Goal: Information Seeking & Learning: Find specific fact

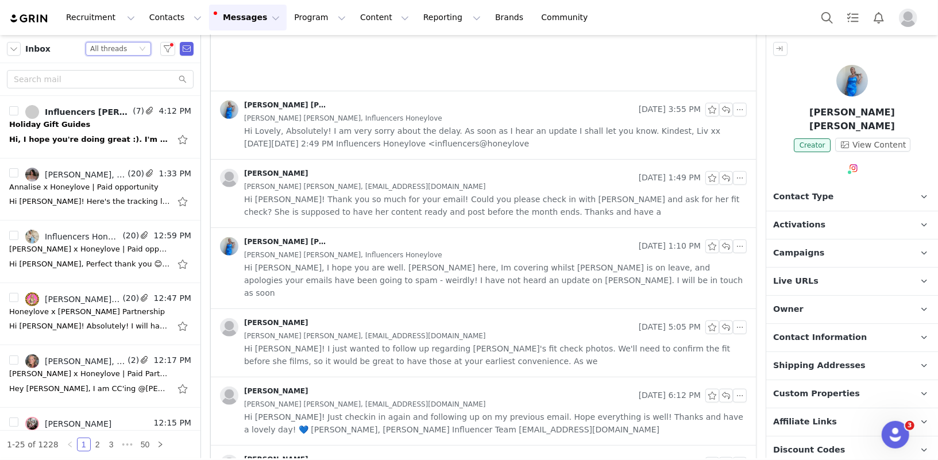
click at [106, 49] on div "All threads" at bounding box center [108, 49] width 37 height 13
click at [105, 103] on li "Unread only" at bounding box center [119, 106] width 66 height 18
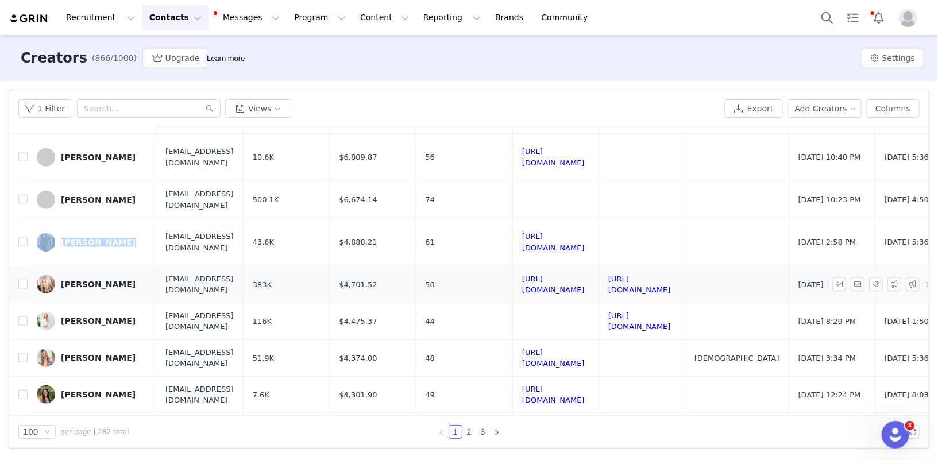
scroll to position [783, 0]
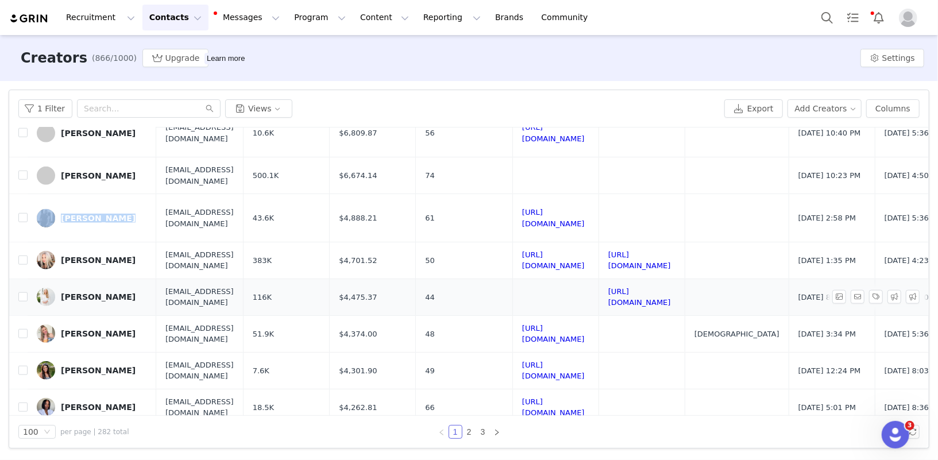
click at [224, 286] on span "strawberrychicxo@gmail.com" at bounding box center [200, 297] width 68 height 22
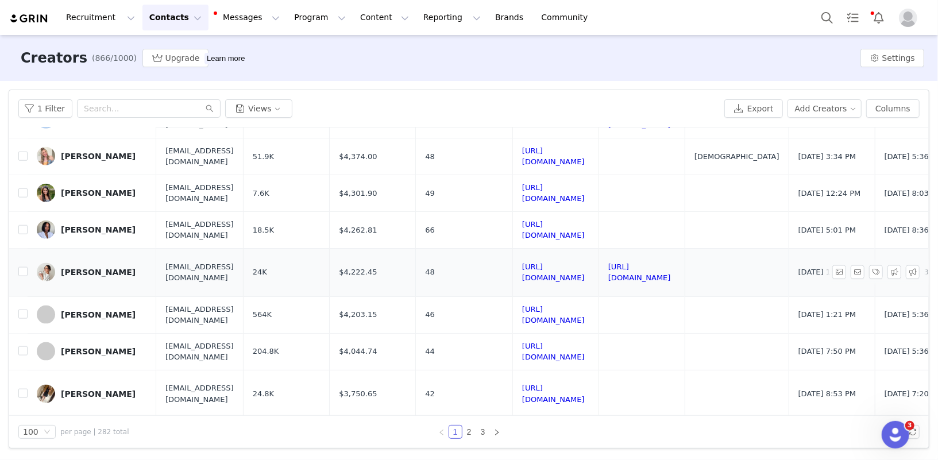
scroll to position [961, 0]
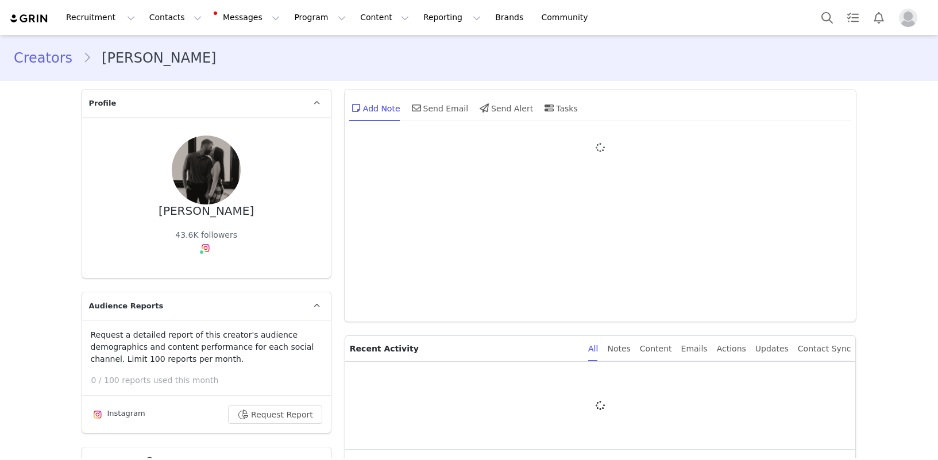
type input "+1 ([GEOGRAPHIC_DATA])"
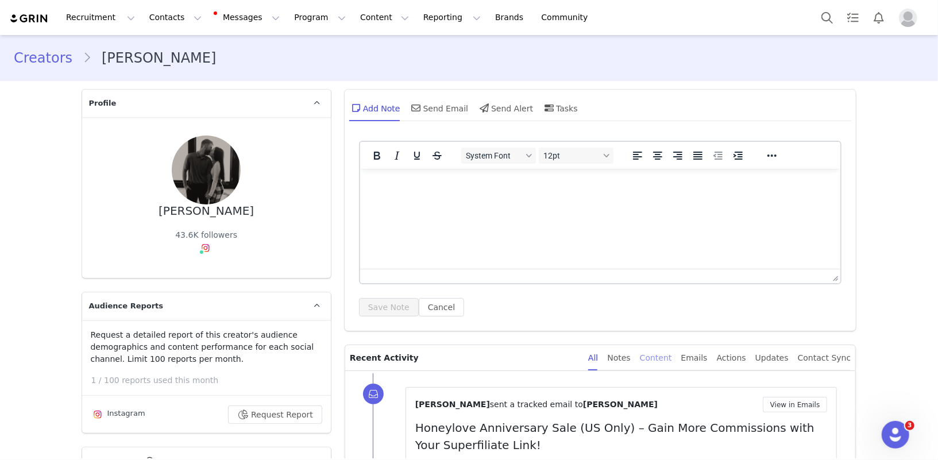
click at [661, 354] on div "Content" at bounding box center [656, 358] width 32 height 26
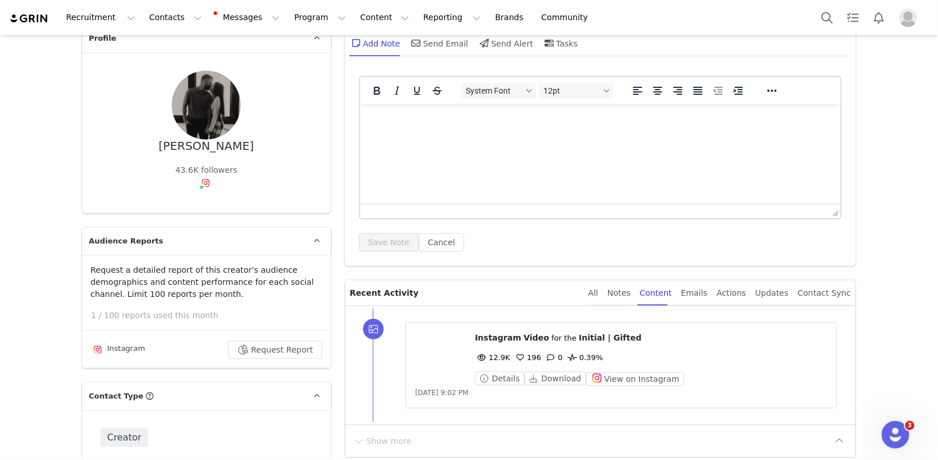
scroll to position [46, 0]
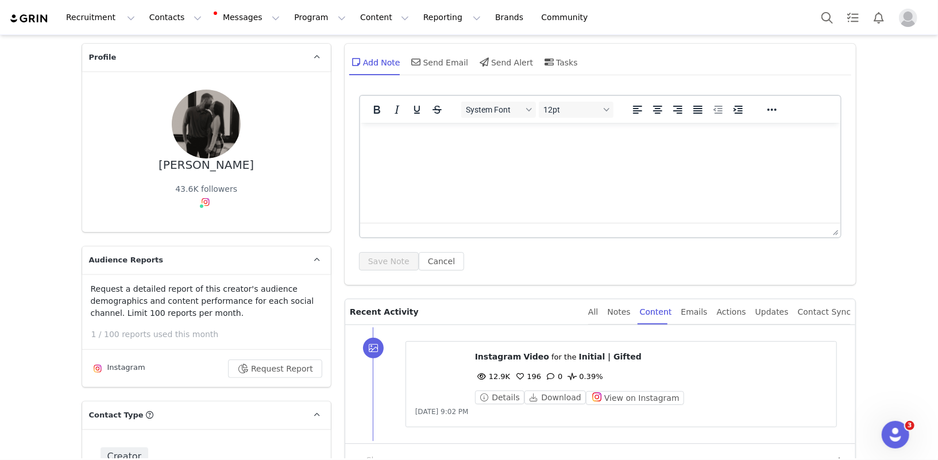
click at [612, 314] on div "All Notes Content Emails Actions Updates Contact Sync" at bounding box center [719, 312] width 263 height 26
click at [638, 394] on button "View on Instagram" at bounding box center [635, 398] width 98 height 14
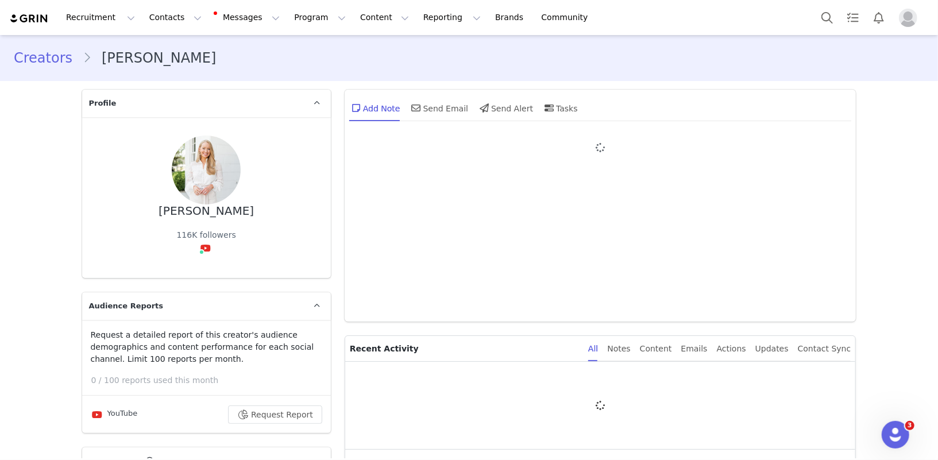
type input "+1 ([GEOGRAPHIC_DATA])"
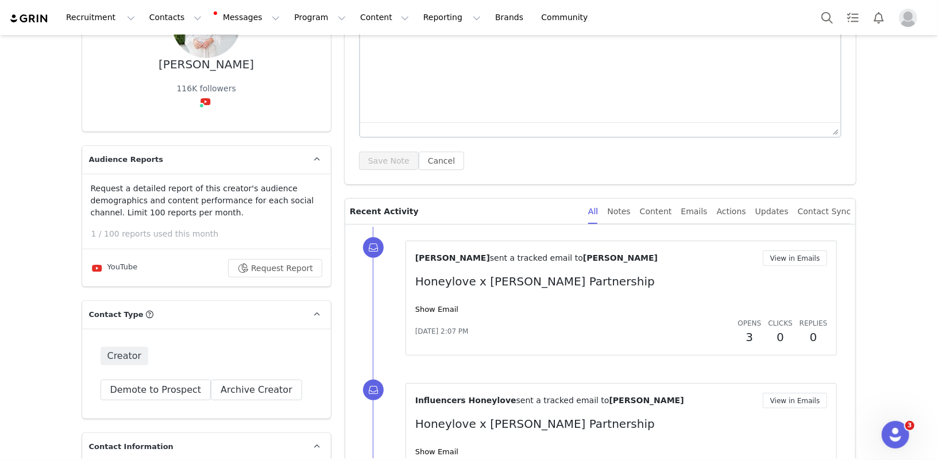
scroll to position [313, 0]
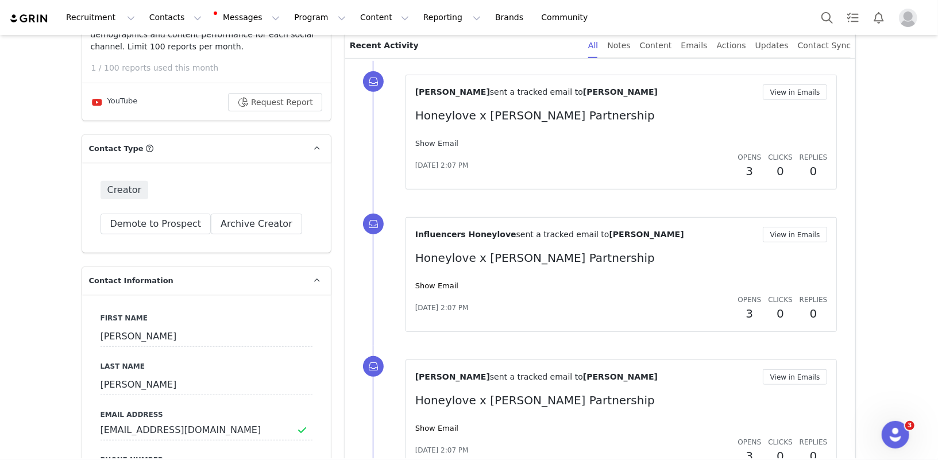
click at [442, 140] on link "Show Email" at bounding box center [437, 143] width 43 height 9
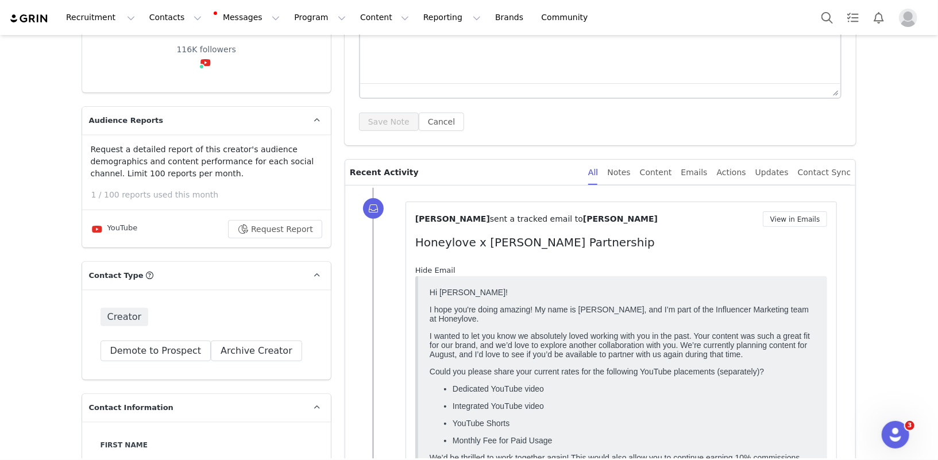
scroll to position [0, 0]
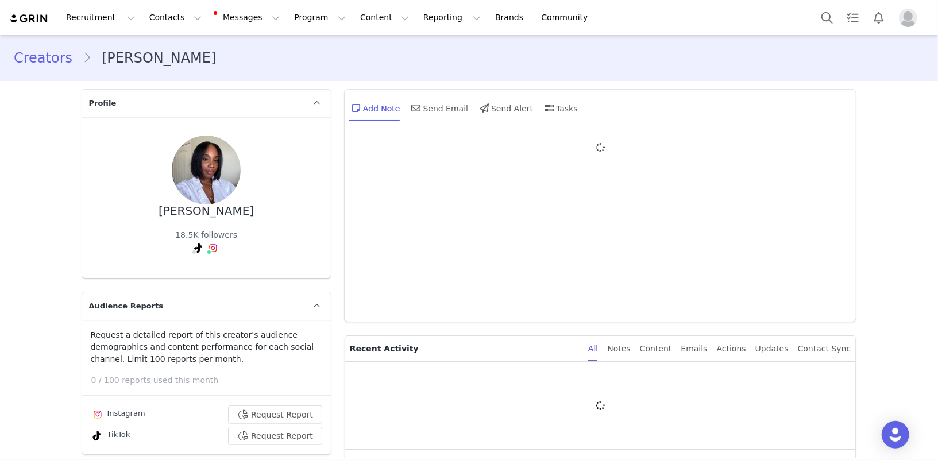
type input "+1 ([GEOGRAPHIC_DATA])"
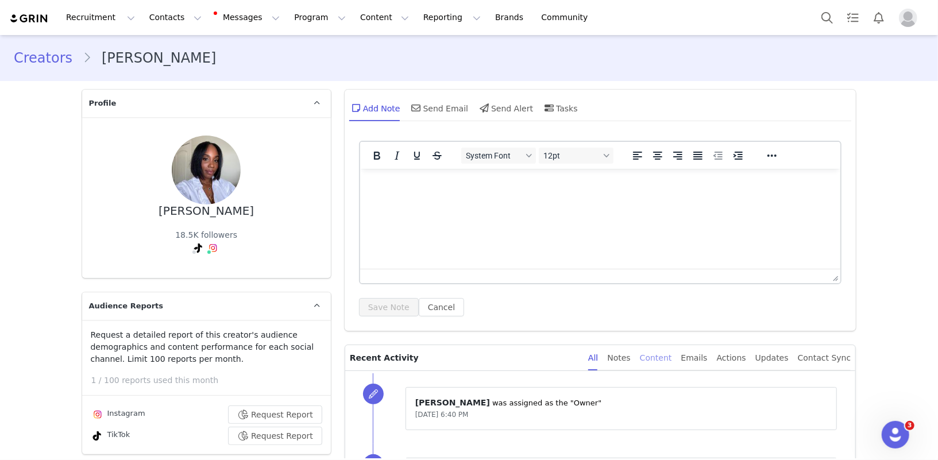
click at [670, 360] on div "Content" at bounding box center [656, 358] width 32 height 26
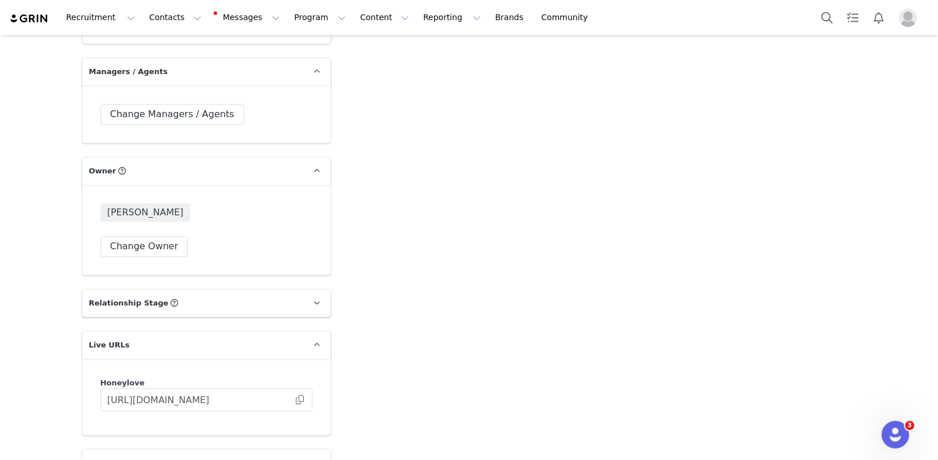
scroll to position [2334, 0]
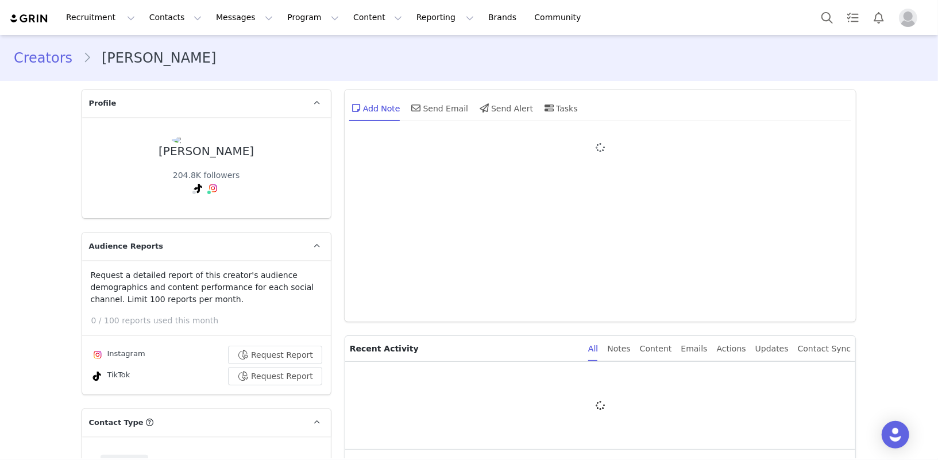
type input "+1 ([GEOGRAPHIC_DATA])"
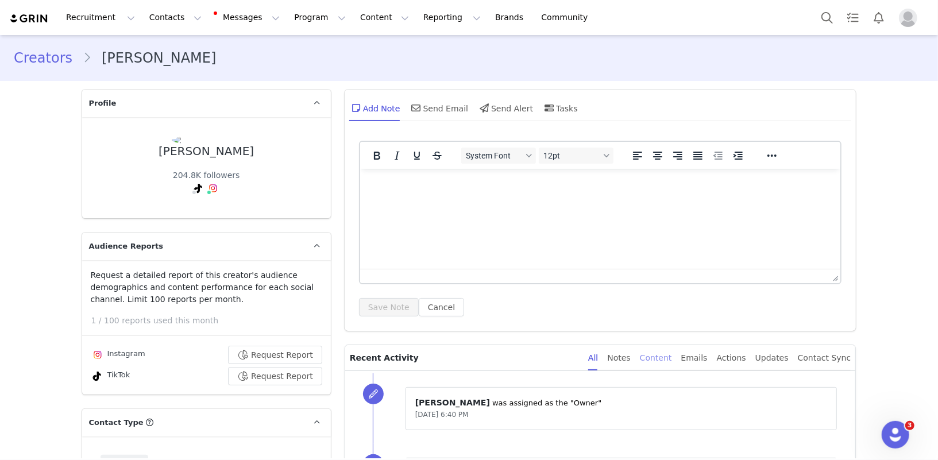
click at [672, 353] on div "Content" at bounding box center [656, 358] width 32 height 26
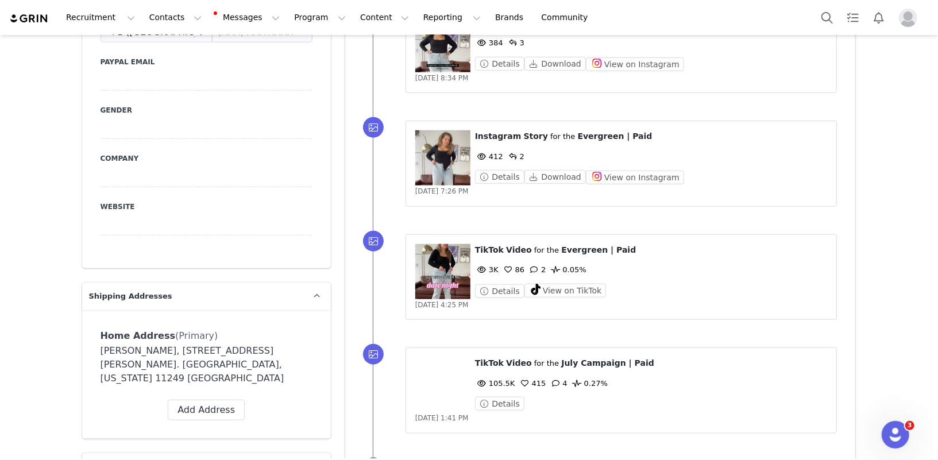
scroll to position [937, 0]
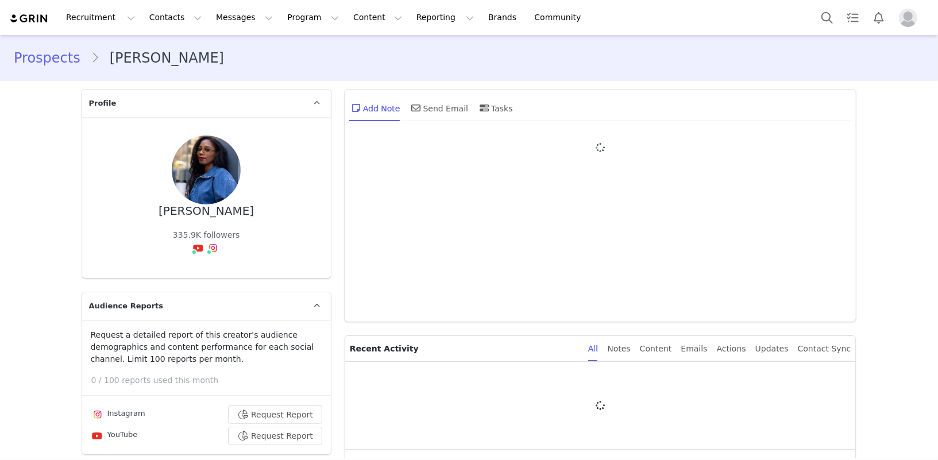
type input "+1 ([GEOGRAPHIC_DATA])"
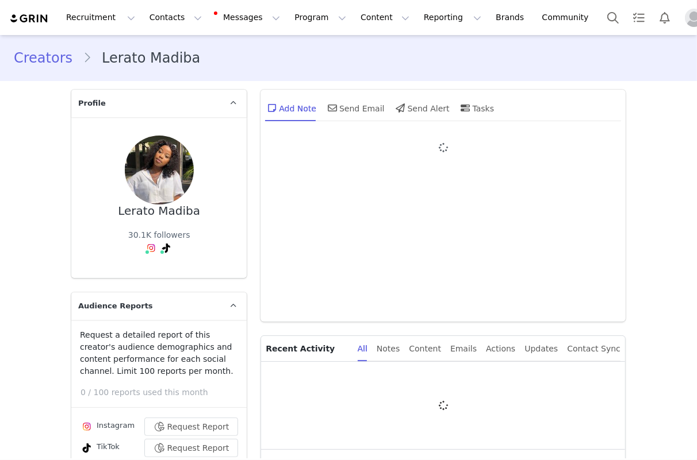
type input "+1 ([GEOGRAPHIC_DATA])"
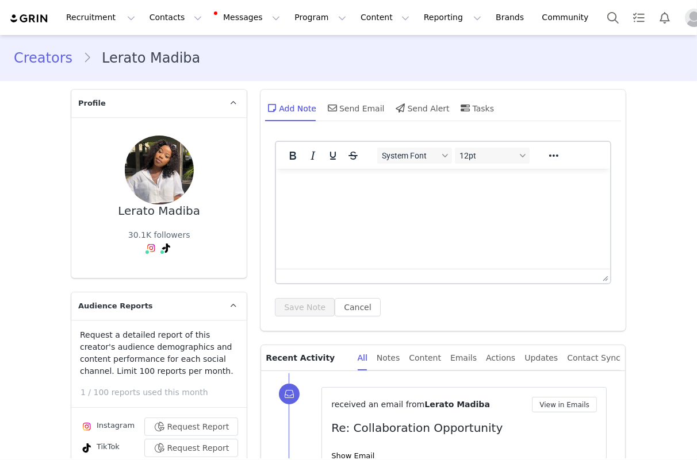
scroll to position [81, 0]
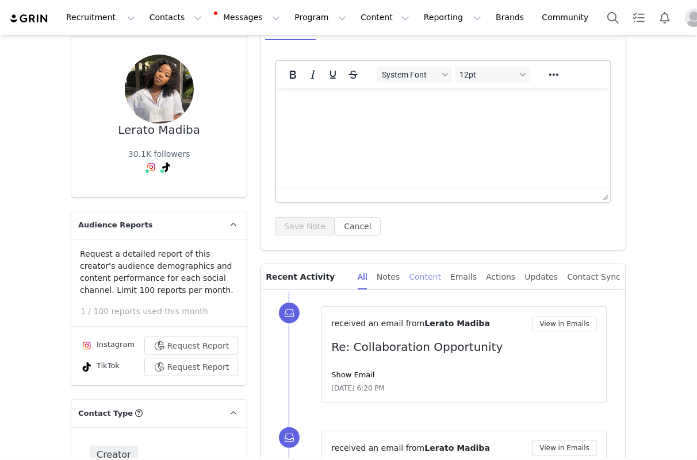
click at [432, 279] on div "Content" at bounding box center [425, 277] width 32 height 26
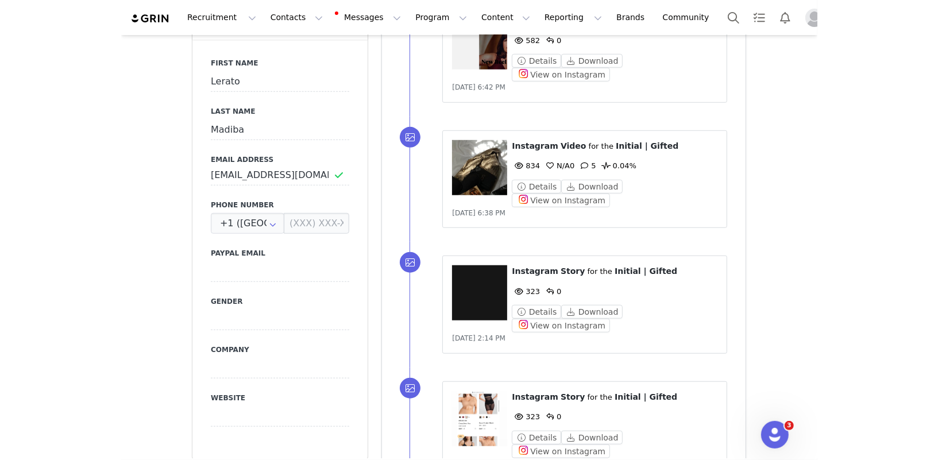
scroll to position [619, 0]
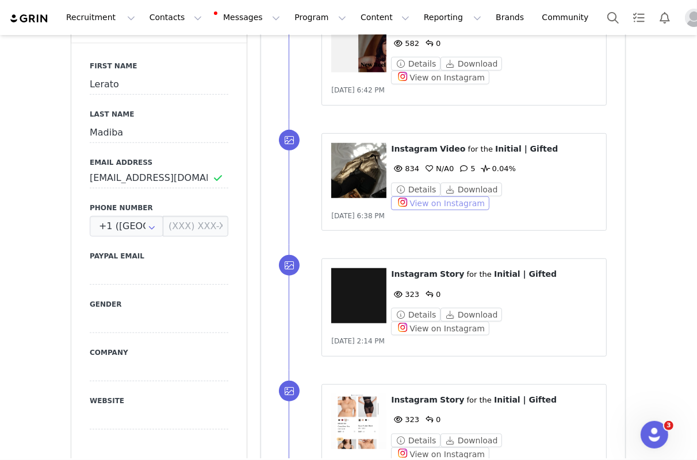
click at [489, 197] on button "View on Instagram" at bounding box center [440, 204] width 98 height 14
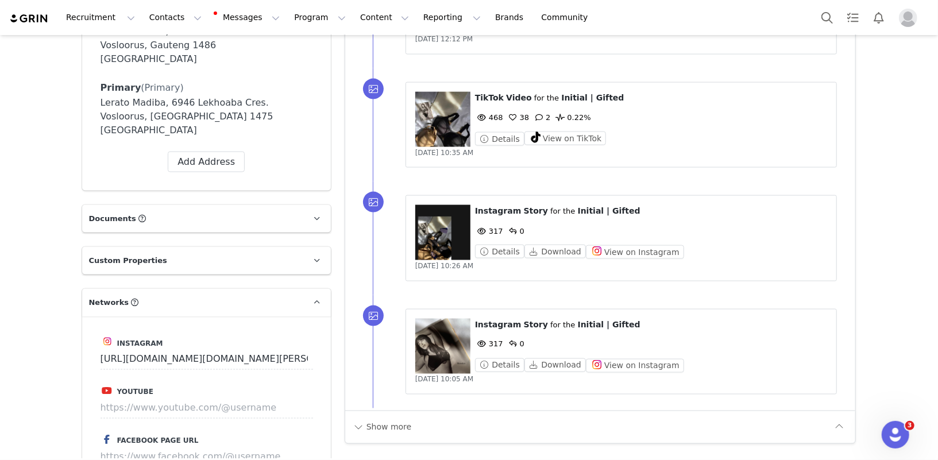
scroll to position [1116, 0]
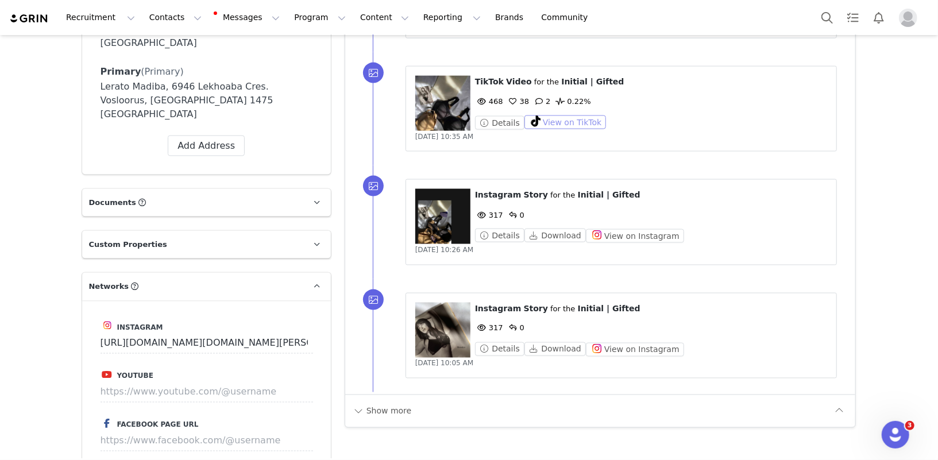
click at [559, 116] on button "View on TikTok" at bounding box center [566, 123] width 82 height 14
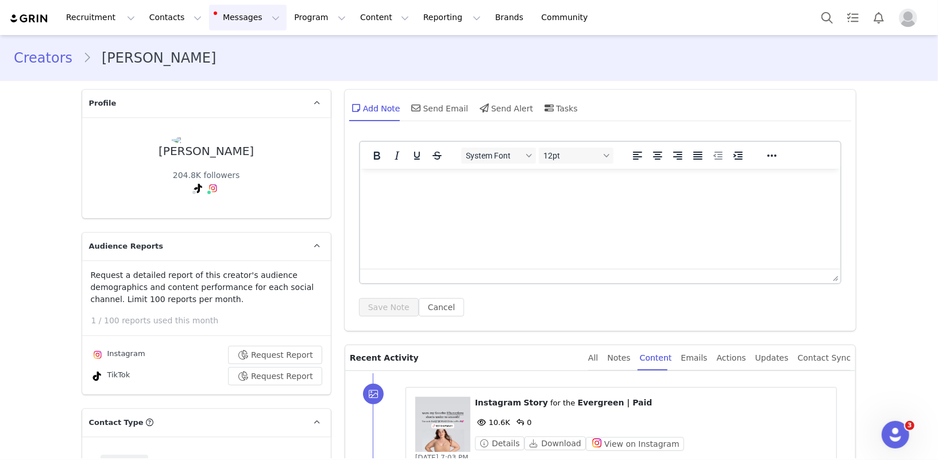
click at [221, 16] on button "Messages Messages" at bounding box center [248, 18] width 78 height 26
click at [225, 67] on div "Inbox 53" at bounding box center [226, 72] width 41 height 12
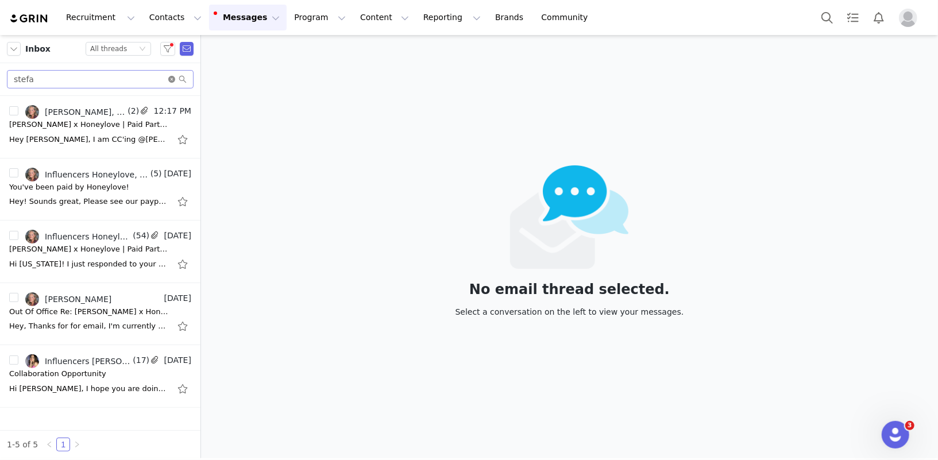
click at [173, 81] on icon "icon: close-circle" at bounding box center [171, 79] width 7 height 7
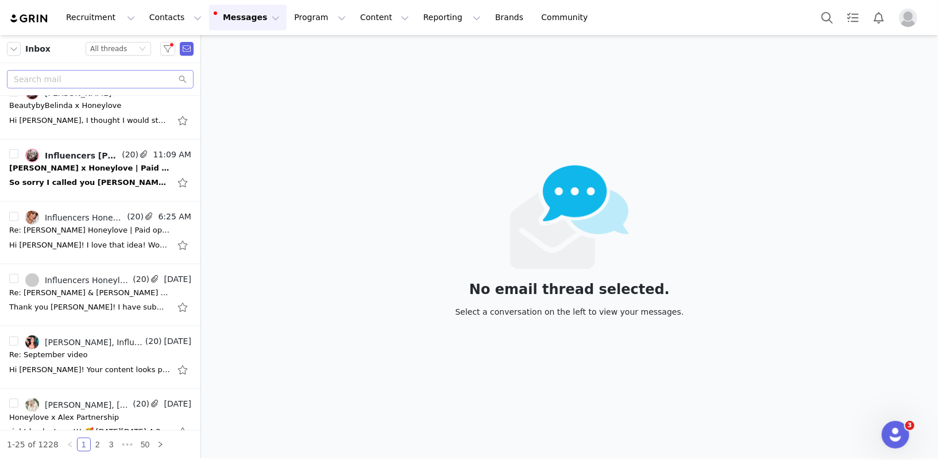
scroll to position [550, 0]
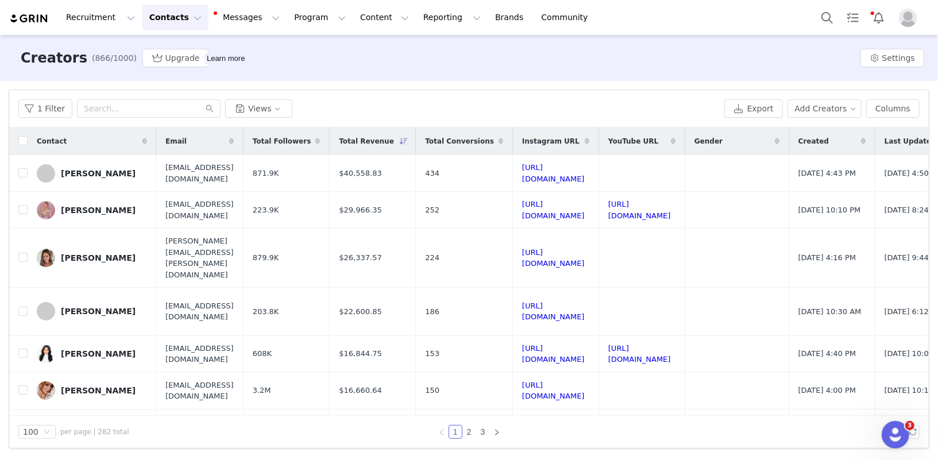
scroll to position [961, 0]
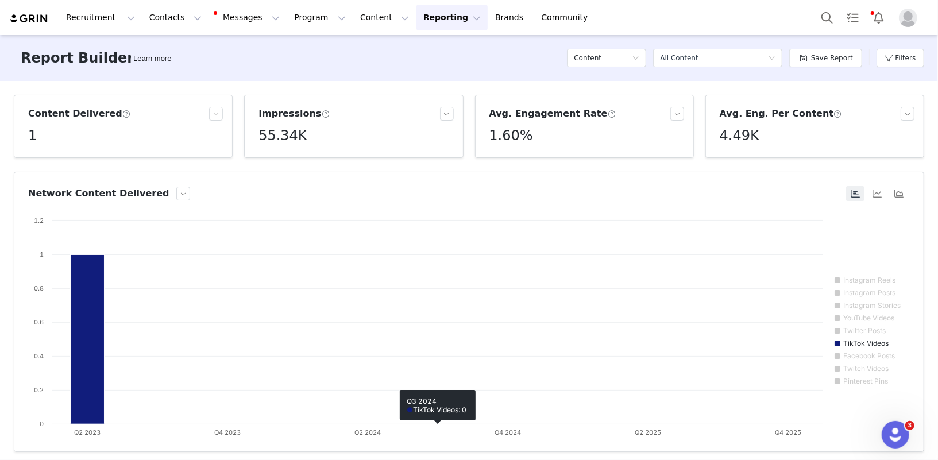
scroll to position [191, 0]
click at [248, 10] on button "Messages Messages" at bounding box center [248, 18] width 78 height 26
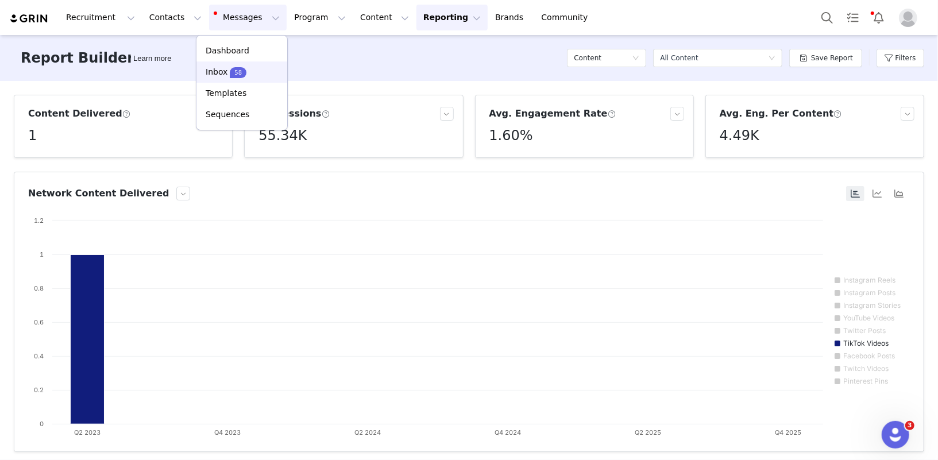
click at [221, 76] on p "Inbox" at bounding box center [217, 72] width 22 height 12
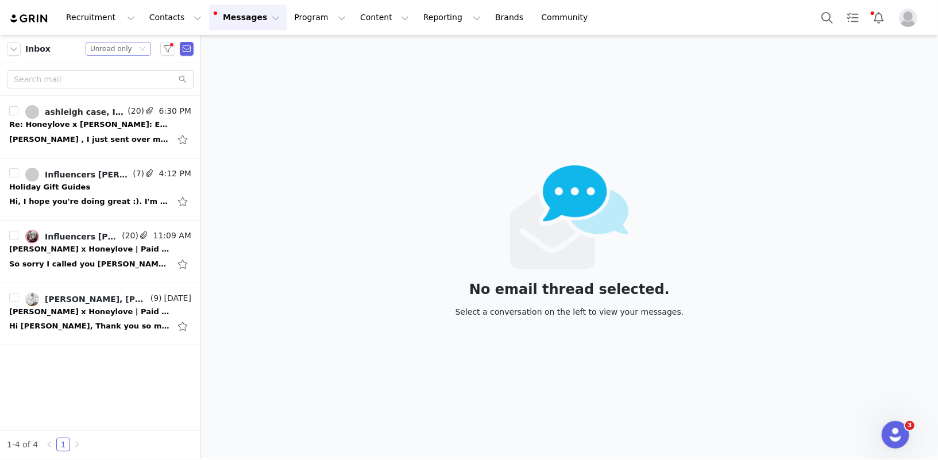
click at [124, 45] on div "Unread only" at bounding box center [111, 49] width 42 height 13
click at [120, 70] on li "All threads" at bounding box center [119, 69] width 66 height 18
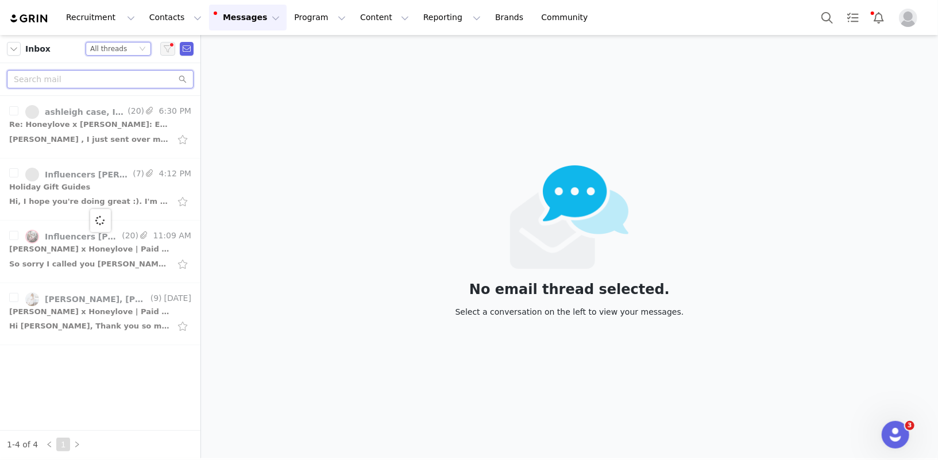
click at [66, 80] on input "text" at bounding box center [100, 79] width 187 height 18
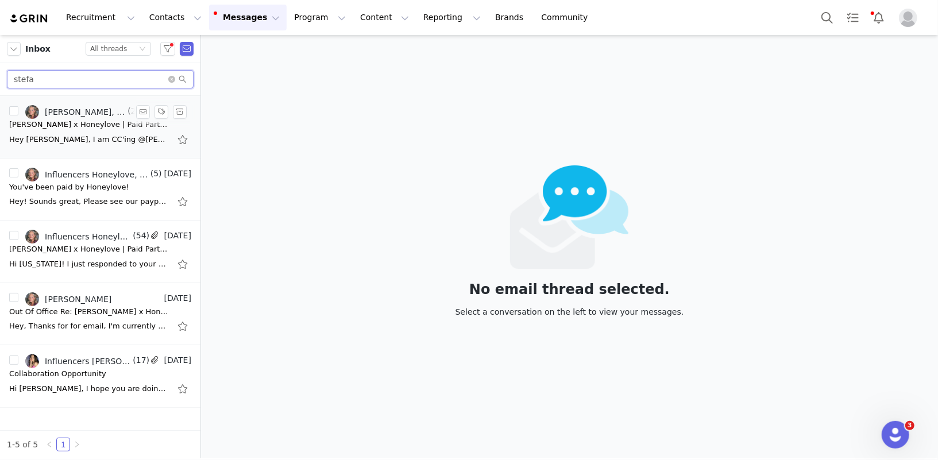
type input "stefa"
click at [80, 122] on div "[PERSON_NAME] x Honeylove | Paid Partnership Opportunity" at bounding box center [89, 124] width 161 height 11
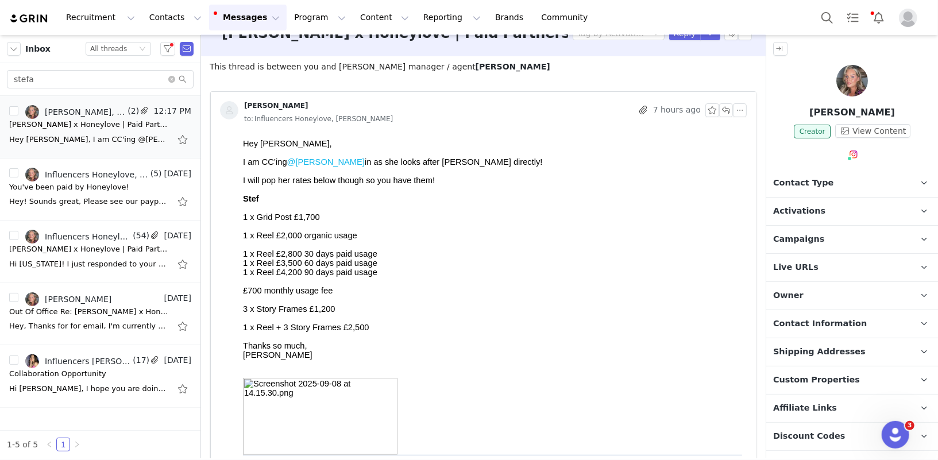
scroll to position [26, 0]
click at [849, 179] on link "@steffis_style" at bounding box center [854, 179] width 56 height 9
